Goal: Find specific page/section: Find specific page/section

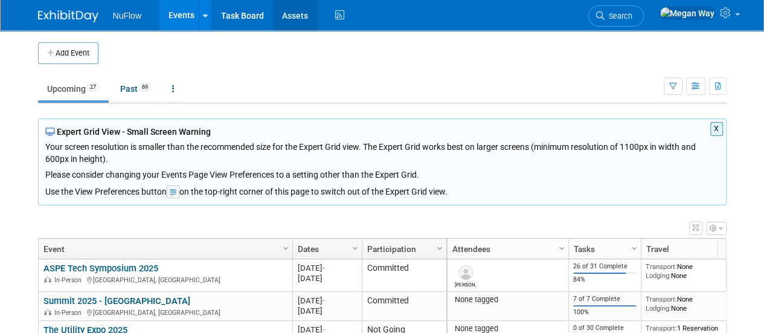
click at [301, 7] on link "Assets" at bounding box center [295, 15] width 44 height 30
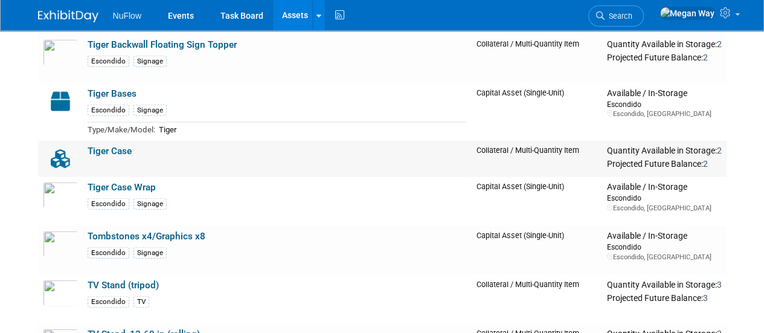
scroll to position [1381, 0]
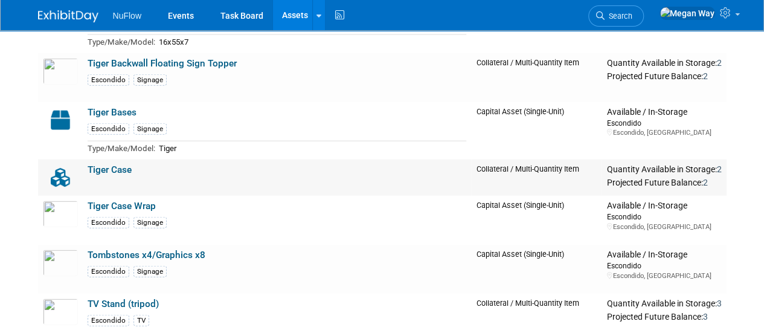
click at [323, 166] on td "Tiger Case" at bounding box center [277, 177] width 389 height 36
click at [120, 164] on link "Tiger Case" at bounding box center [110, 169] width 44 height 11
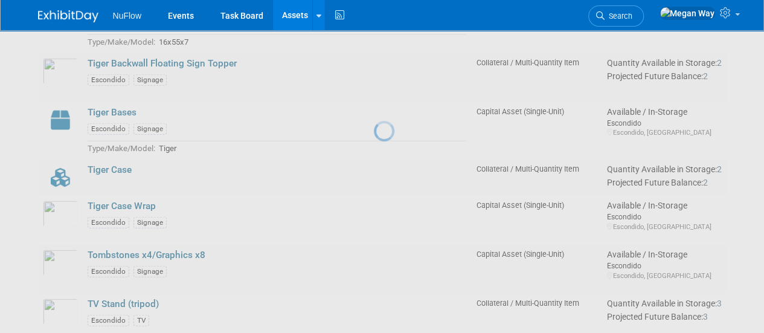
click at [374, 163] on div at bounding box center [382, 166] width 17 height 333
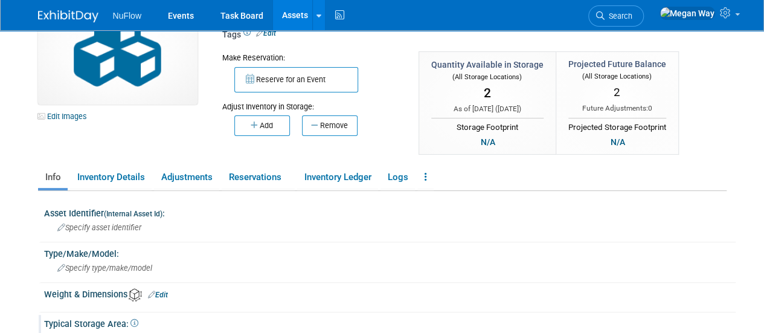
scroll to position [60, 0]
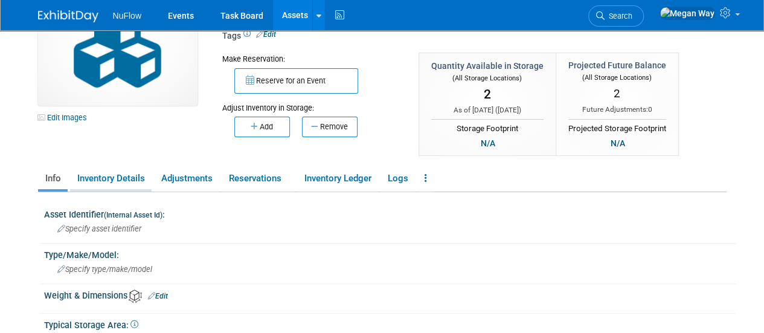
click at [103, 178] on link "Inventory Details" at bounding box center [111, 178] width 82 height 21
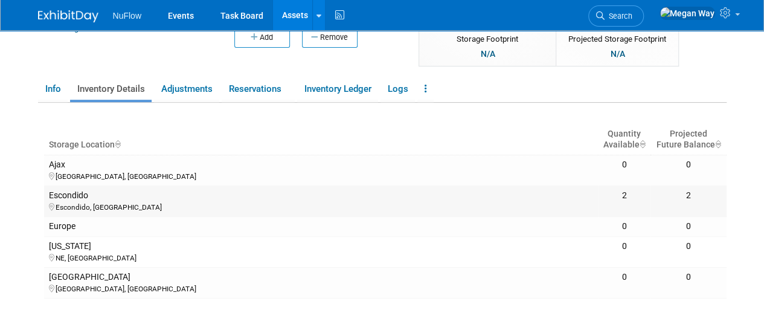
scroll to position [121, 0]
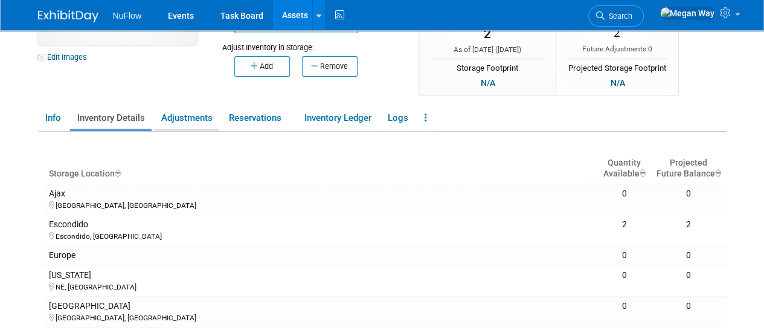
click at [183, 120] on link "Adjustments" at bounding box center [186, 117] width 65 height 21
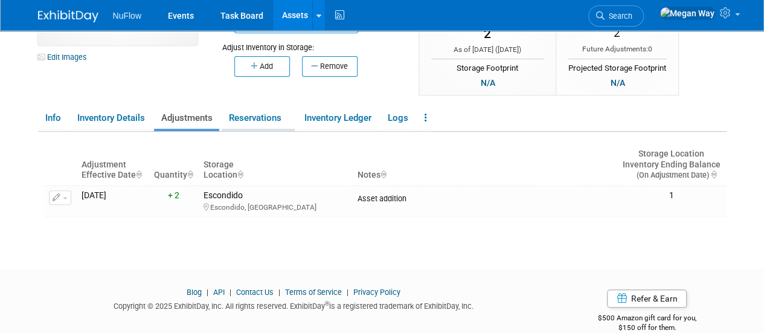
click at [268, 116] on link "Reservations" at bounding box center [258, 117] width 73 height 21
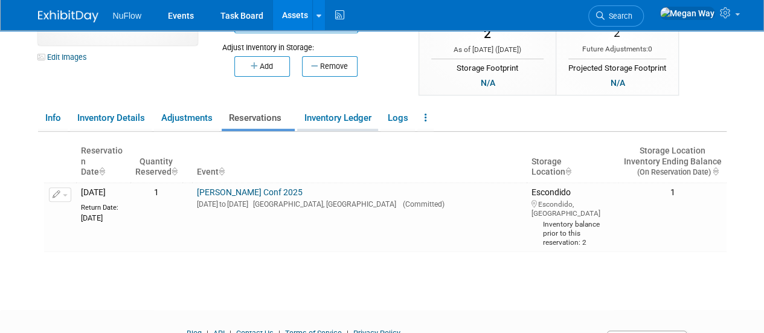
click at [333, 120] on link "Inventory Ledger" at bounding box center [337, 117] width 81 height 21
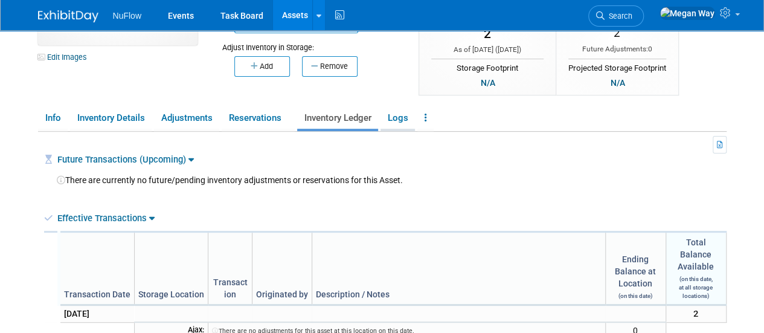
click at [403, 115] on link "Logs" at bounding box center [397, 117] width 34 height 21
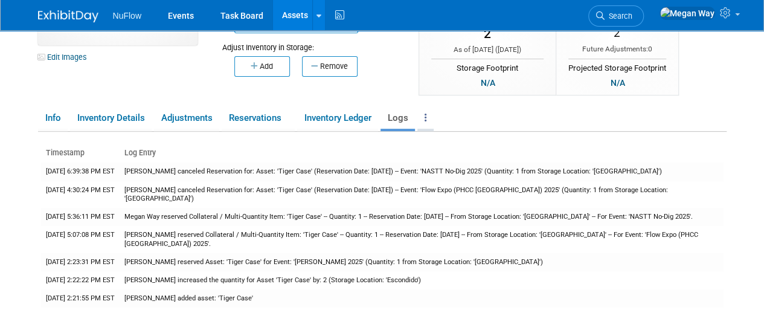
click at [427, 118] on icon at bounding box center [426, 117] width 2 height 9
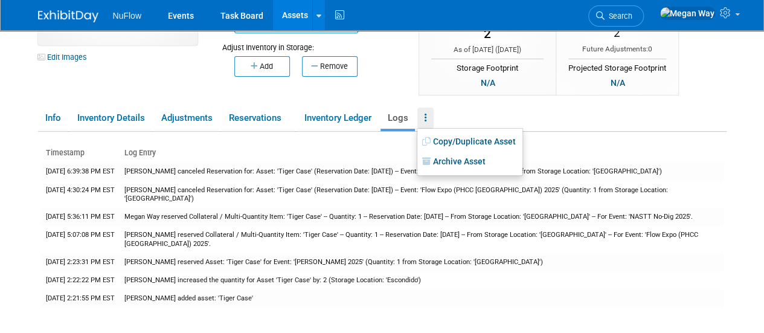
click at [574, 111] on ul "Info Inventory Details Adjustments Reservations Inventory Ledger Logs Copy/Dupl…" at bounding box center [382, 118] width 688 height 25
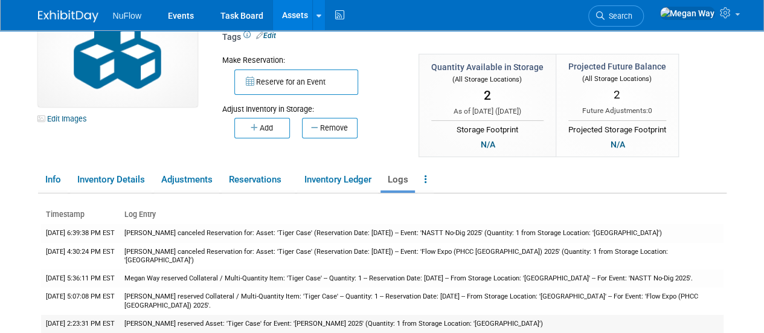
scroll to position [54, 0]
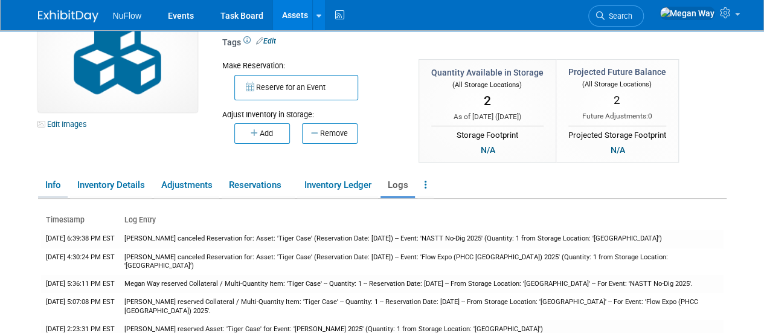
click at [54, 185] on link "Info" at bounding box center [53, 185] width 30 height 21
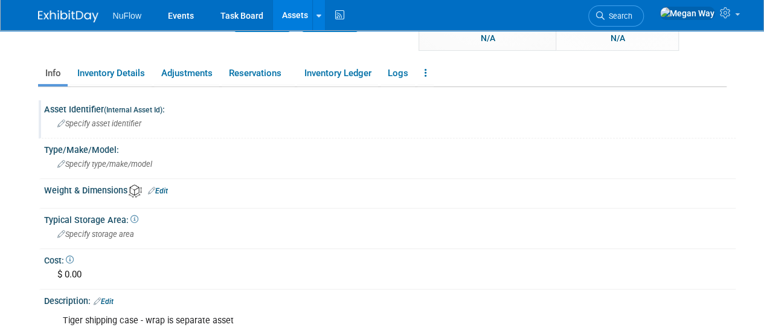
scroll to position [235, 0]
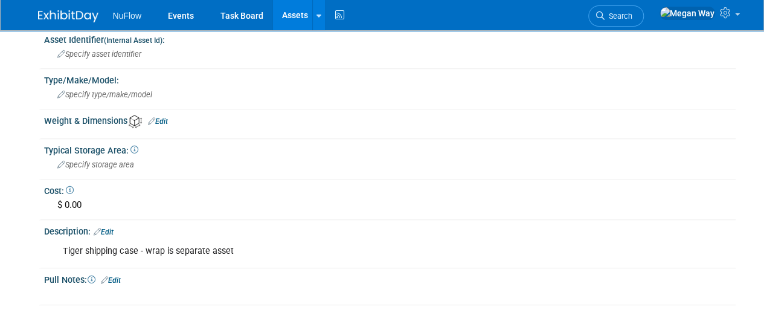
click at [82, 123] on div "Weight & Dimensions Edit" at bounding box center [389, 120] width 691 height 16
